Goal: Navigation & Orientation: Go to known website

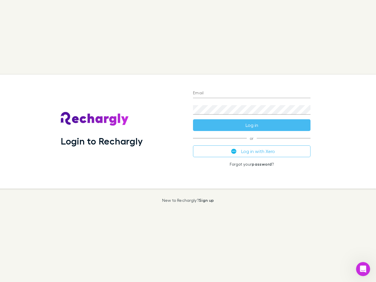
click at [188, 141] on div "Login to Rechargly" at bounding box center [122, 132] width 132 height 114
click at [252, 93] on input "Email" at bounding box center [252, 93] width 118 height 9
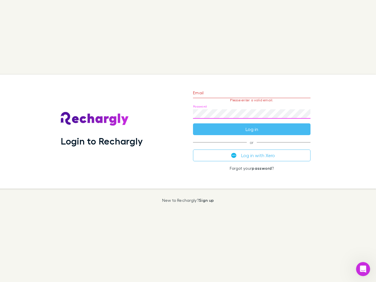
click at [252, 125] on form "Email Please enter a valid email. Password Log in" at bounding box center [252, 109] width 118 height 51
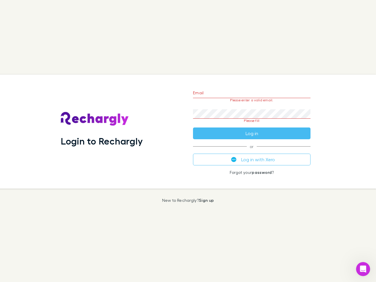
click at [252, 151] on div "Email Please enter a valid email. Password Please fill Log in or Log in with Xe…" at bounding box center [251, 132] width 127 height 114
click at [363, 269] on icon "Open Intercom Messenger" at bounding box center [364, 270] width 10 height 10
